Goal: Book appointment/travel/reservation

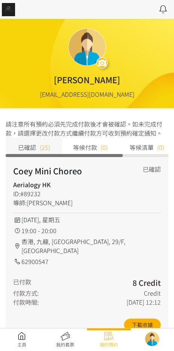
click at [24, 336] on link at bounding box center [22, 339] width 44 height 17
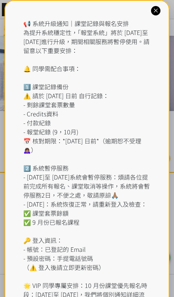
click at [77, 27] on div "📢 系統升級通知｜課堂記錄與報名安排 為提升系統穩定性，「報堂系統」將於 2025 年 9 月 1 日至 2 日進行升級，期間相關服務將暫停使用。請留意以下重…" at bounding box center [87, 172] width 128 height 307
click at [159, 13] on icon at bounding box center [155, 10] width 7 height 7
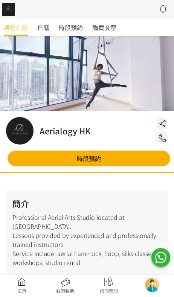
click at [77, 28] on span "時段預約" at bounding box center [71, 27] width 24 height 9
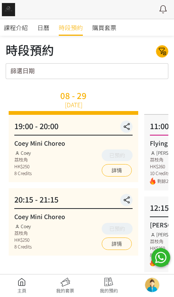
scroll to position [5, 0]
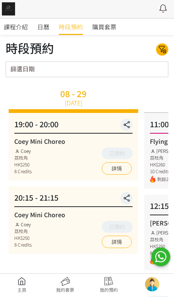
click at [166, 44] on button at bounding box center [162, 50] width 12 height 12
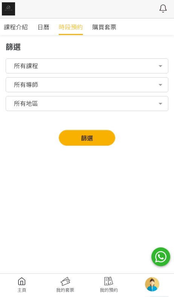
click at [122, 88] on div "所有導師" at bounding box center [87, 85] width 152 height 8
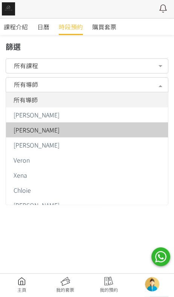
click at [98, 132] on div "[PERSON_NAME]" at bounding box center [87, 131] width 153 height 6
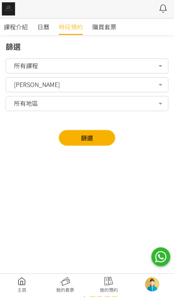
click at [105, 131] on button "篩選" at bounding box center [87, 139] width 56 height 16
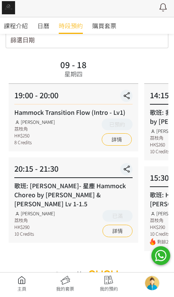
scroll to position [42, 0]
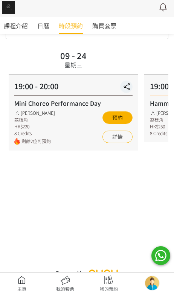
click at [26, 196] on div "09 - 24 星期三 19:00 - 20:00 Mini Choreo Performance Day [PERSON_NAME] 荔枝角 HK$220 …" at bounding box center [74, 151] width 136 height 202
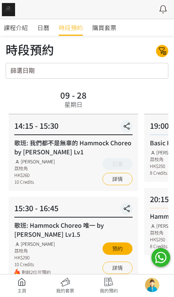
scroll to position [5, 0]
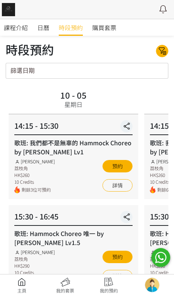
click at [147, 76] on div "篩選日期 August 2025 Sun Mon Tue Wed Thu Fri Sat 1 2 3 4 5 6 7 8 9 10 11 12 13 14 1…" at bounding box center [87, 71] width 163 height 16
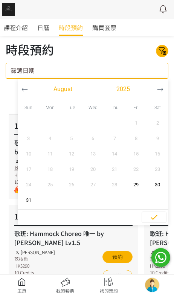
click at [165, 48] on icon at bounding box center [162, 51] width 12 height 9
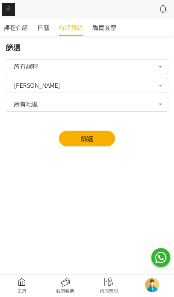
click at [146, 88] on div "Rachel Ng" at bounding box center [87, 85] width 152 height 8
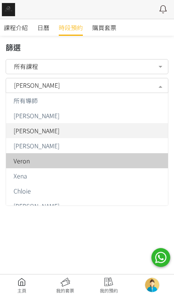
click at [120, 154] on span "Veron" at bounding box center [87, 160] width 162 height 15
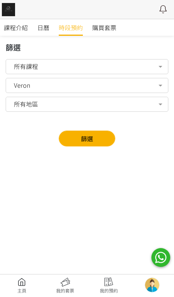
click at [99, 141] on button "篩選" at bounding box center [87, 139] width 56 height 16
